Goal: Information Seeking & Learning: Learn about a topic

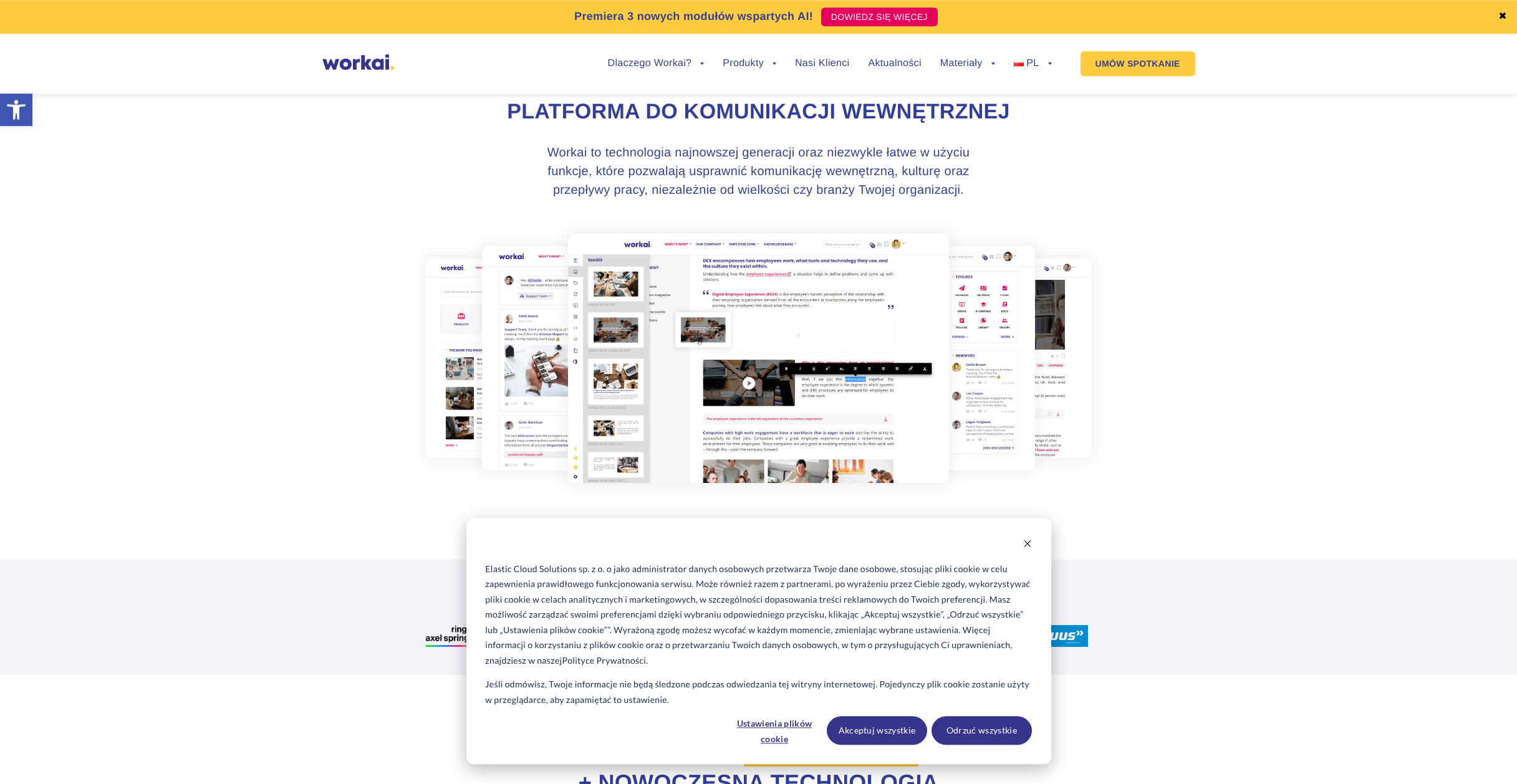
scroll to position [172, 0]
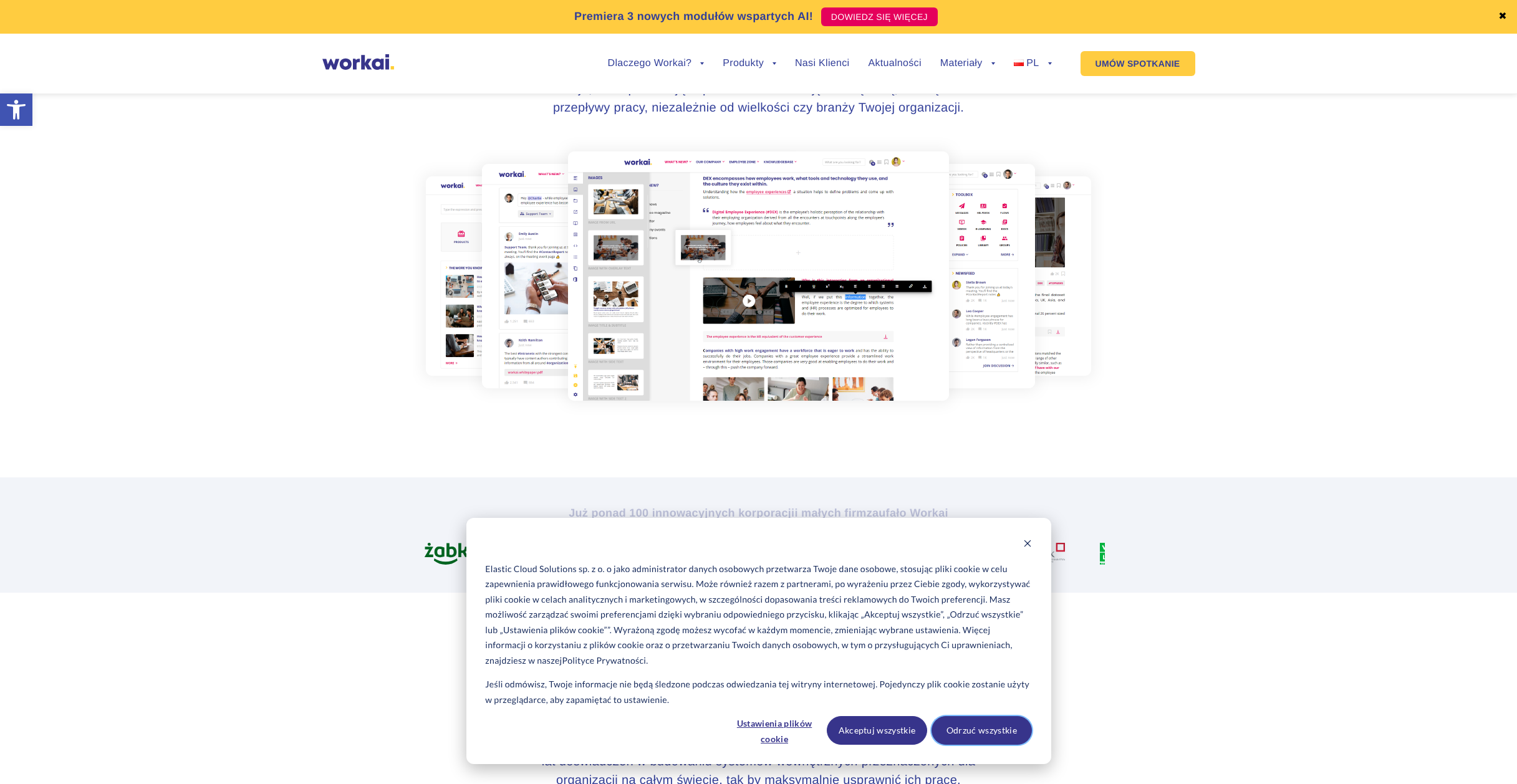
click at [963, 726] on button "Odrzuć wszystkie" at bounding box center [981, 730] width 100 height 29
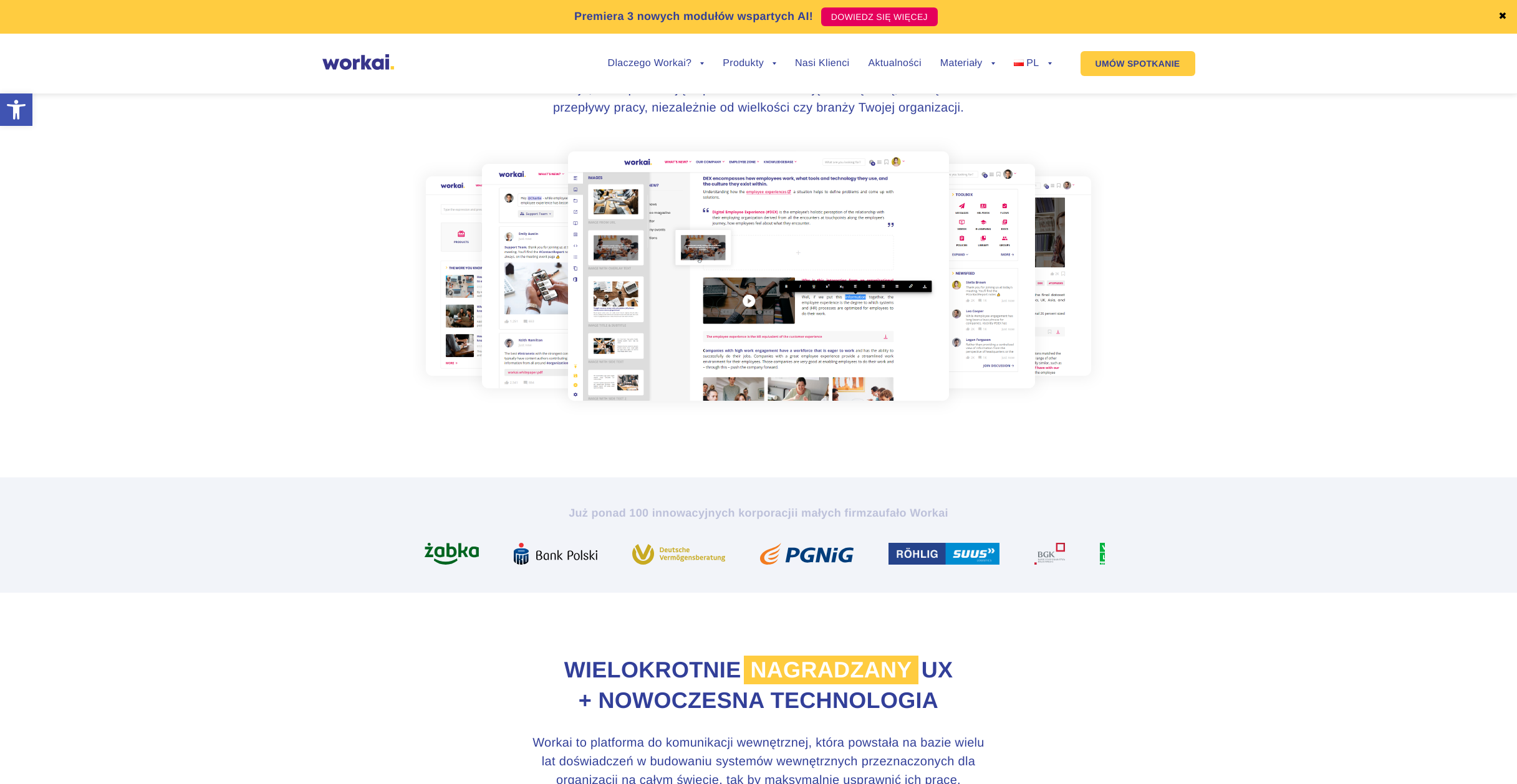
click at [583, 259] on img at bounding box center [758, 276] width 691 height 278
click at [755, 303] on img at bounding box center [758, 276] width 691 height 278
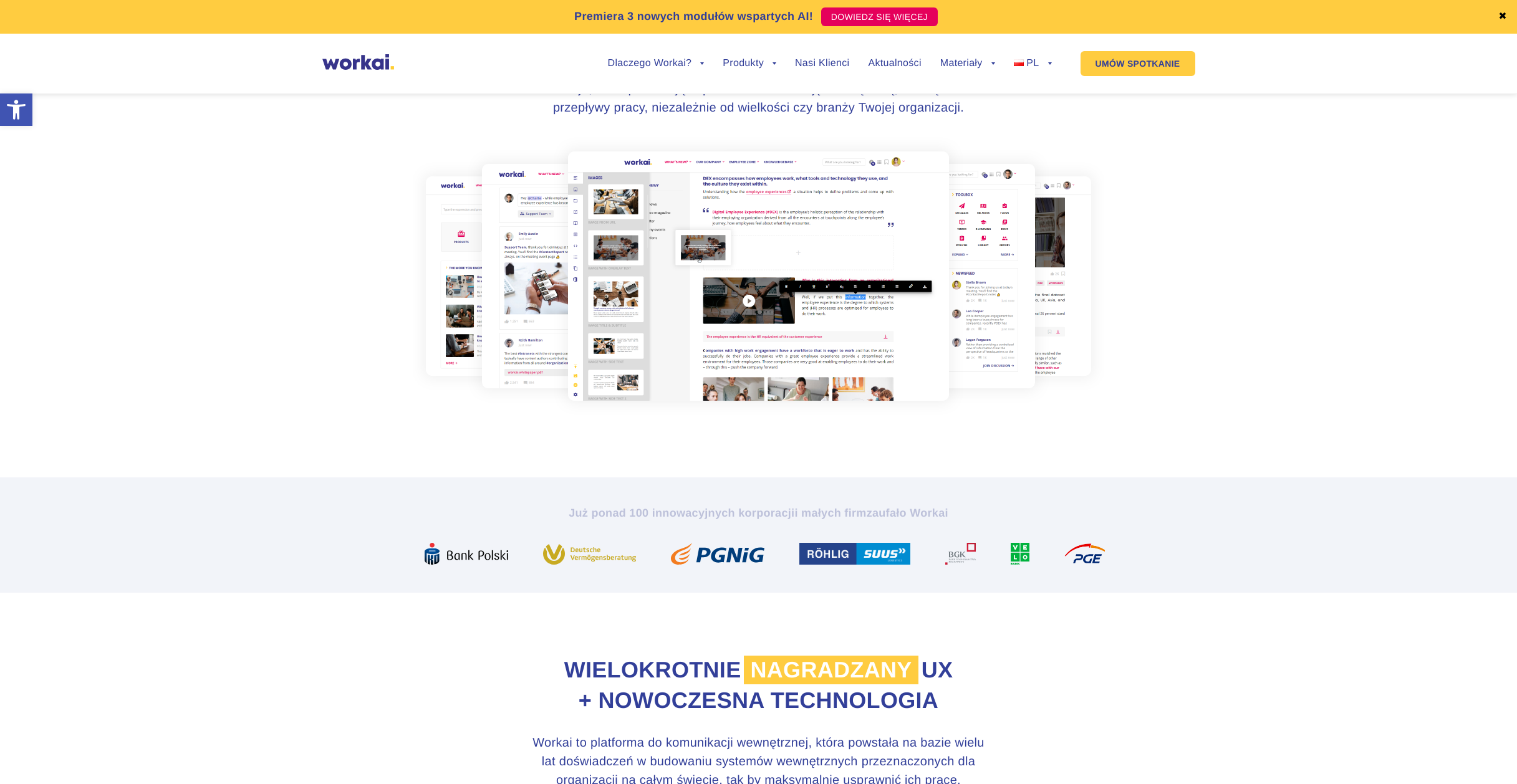
click at [749, 300] on img at bounding box center [758, 276] width 691 height 278
click at [746, 302] on img at bounding box center [758, 276] width 691 height 278
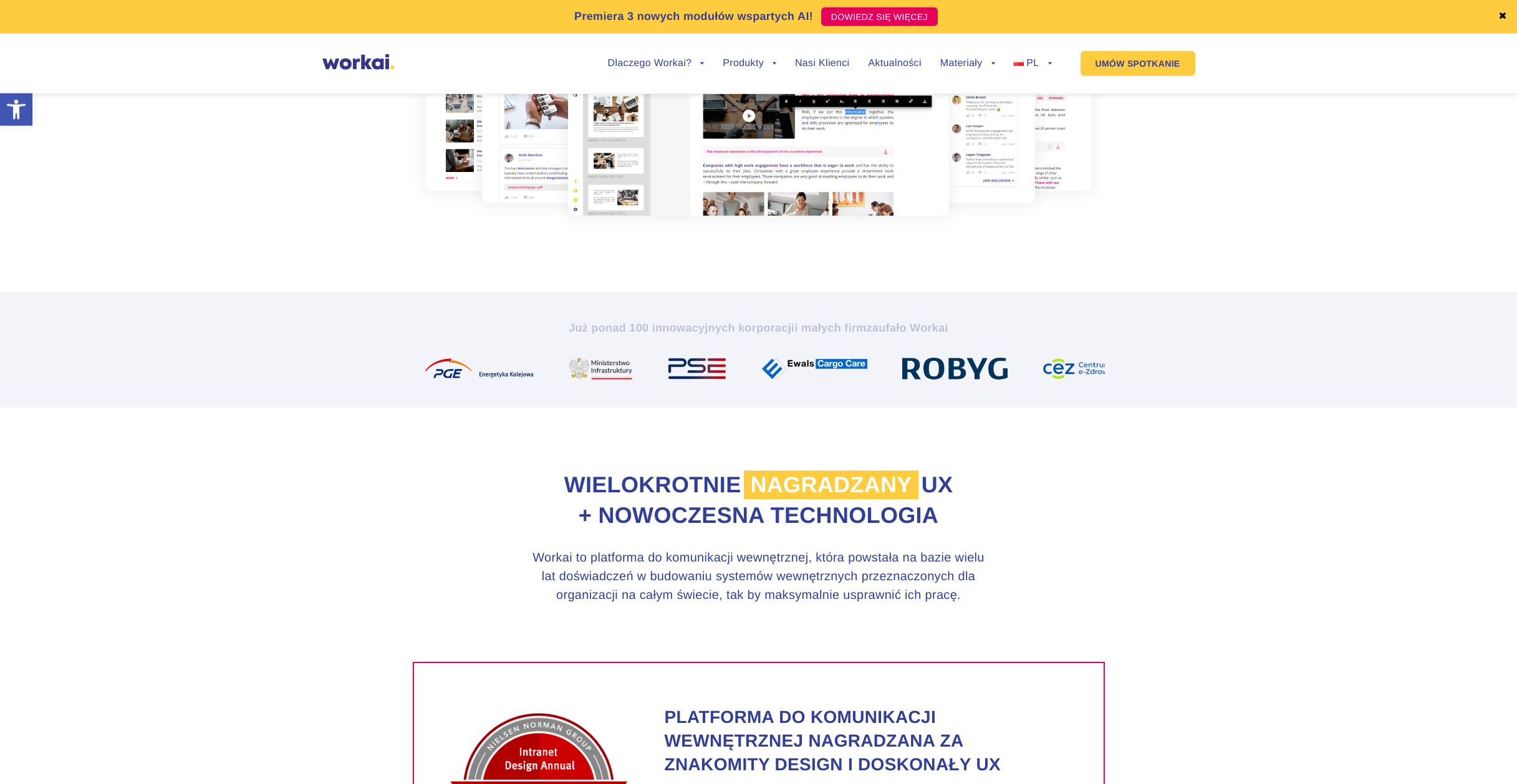
scroll to position [179, 0]
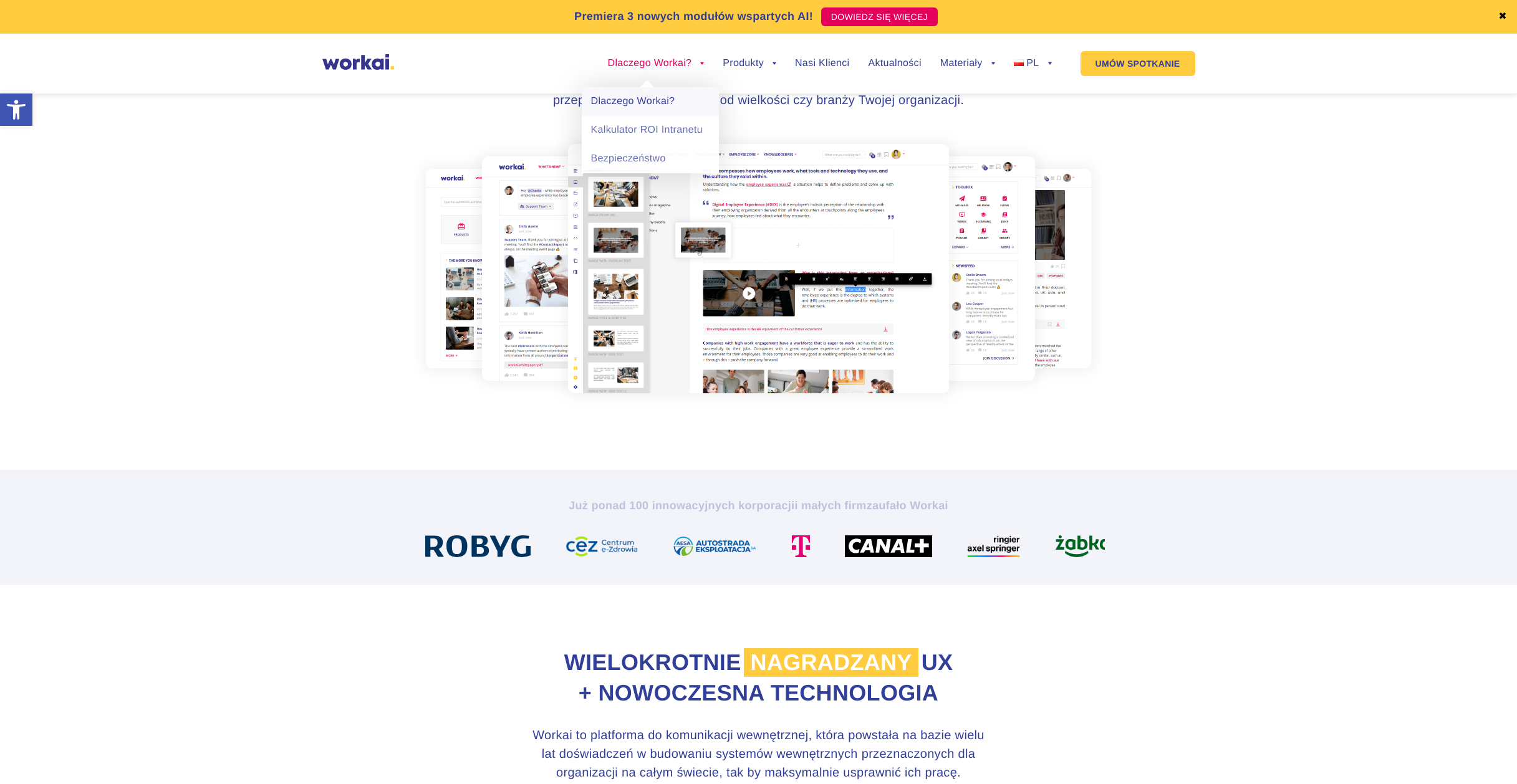
click at [639, 109] on link "Dlaczego Workai?" at bounding box center [650, 101] width 137 height 29
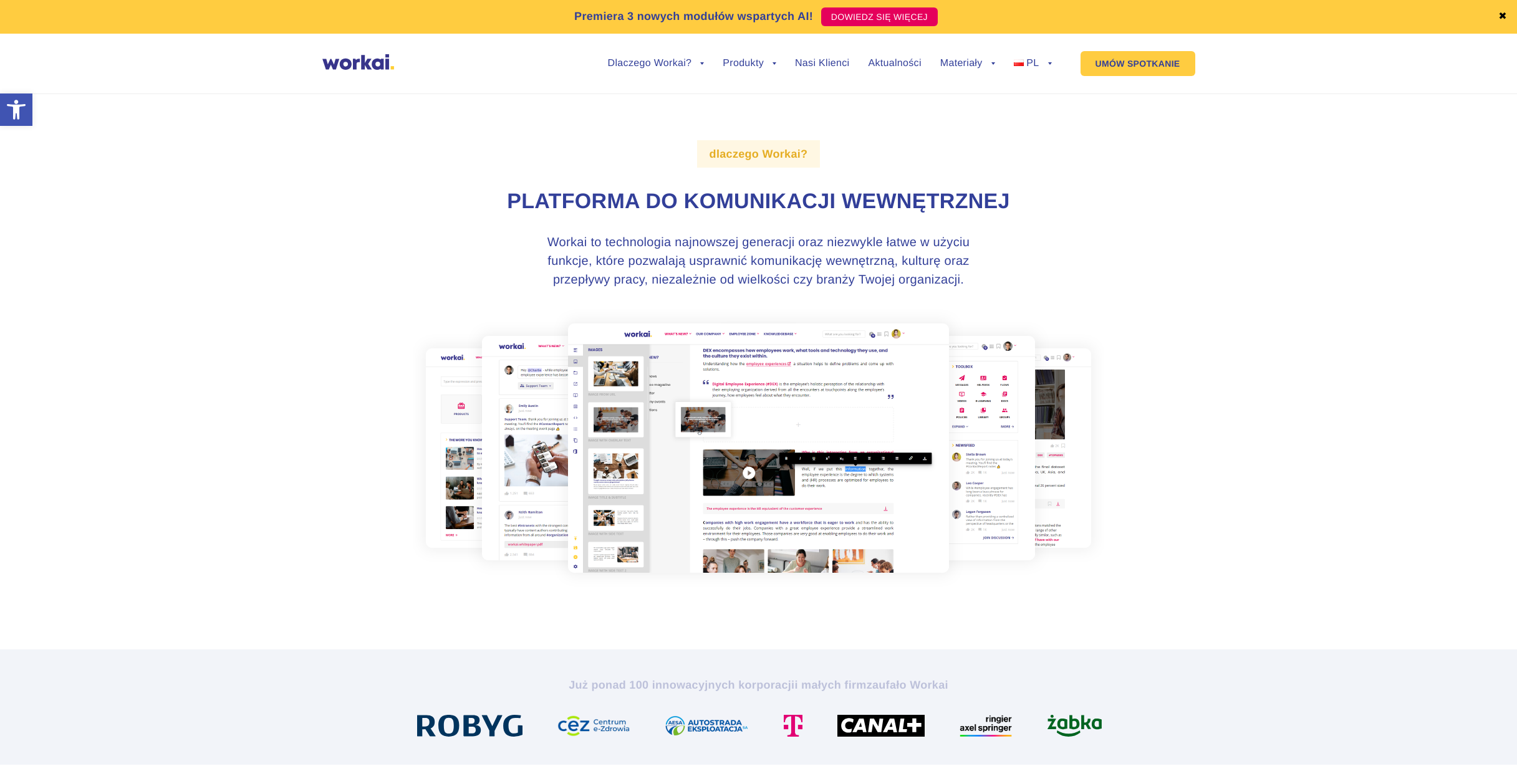
drag, startPoint x: 597, startPoint y: 419, endPoint x: 638, endPoint y: 403, distance: 44.0
click at [600, 419] on img at bounding box center [758, 448] width 691 height 278
